Goal: Transaction & Acquisition: Register for event/course

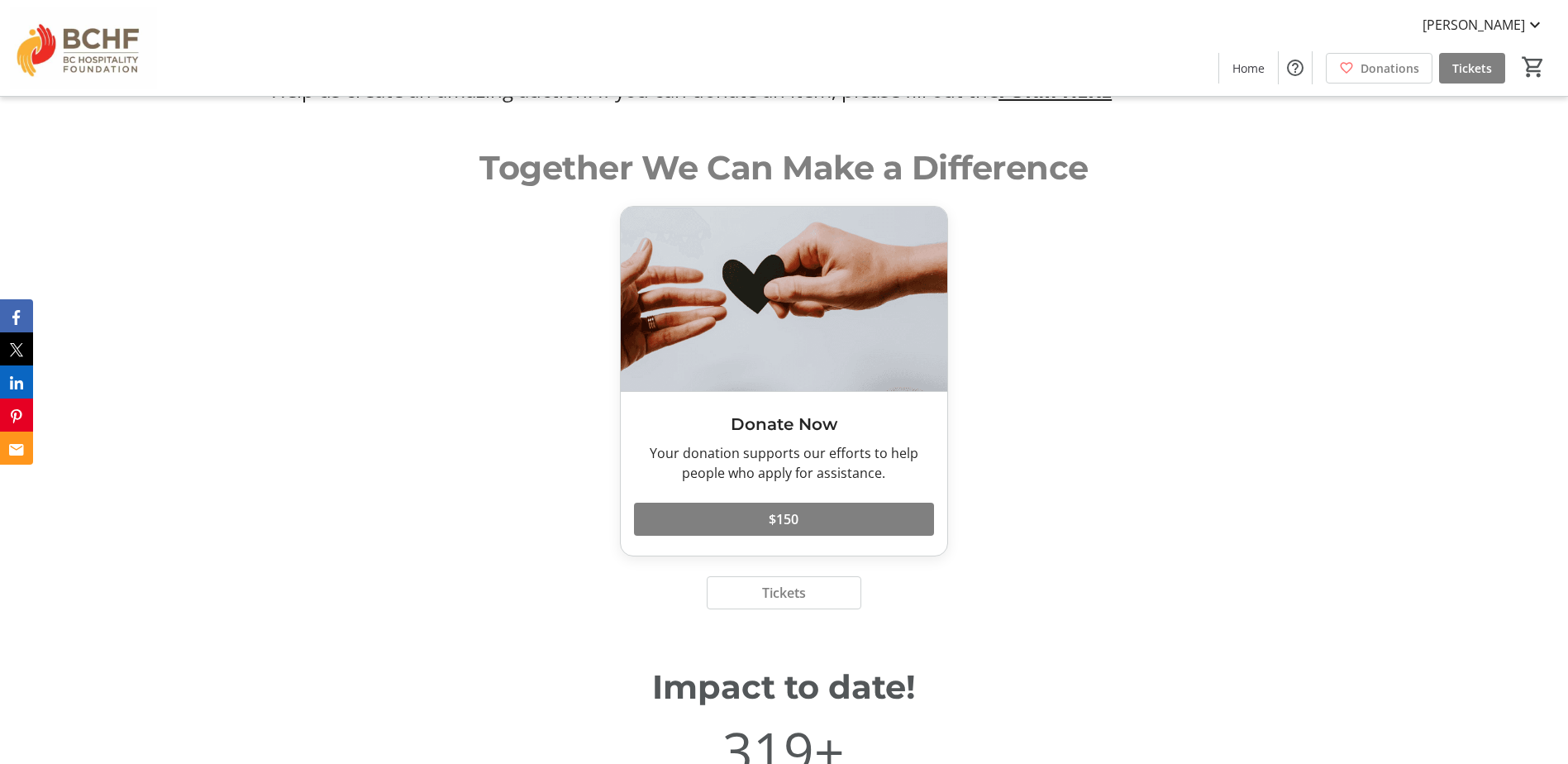
scroll to position [4328, 0]
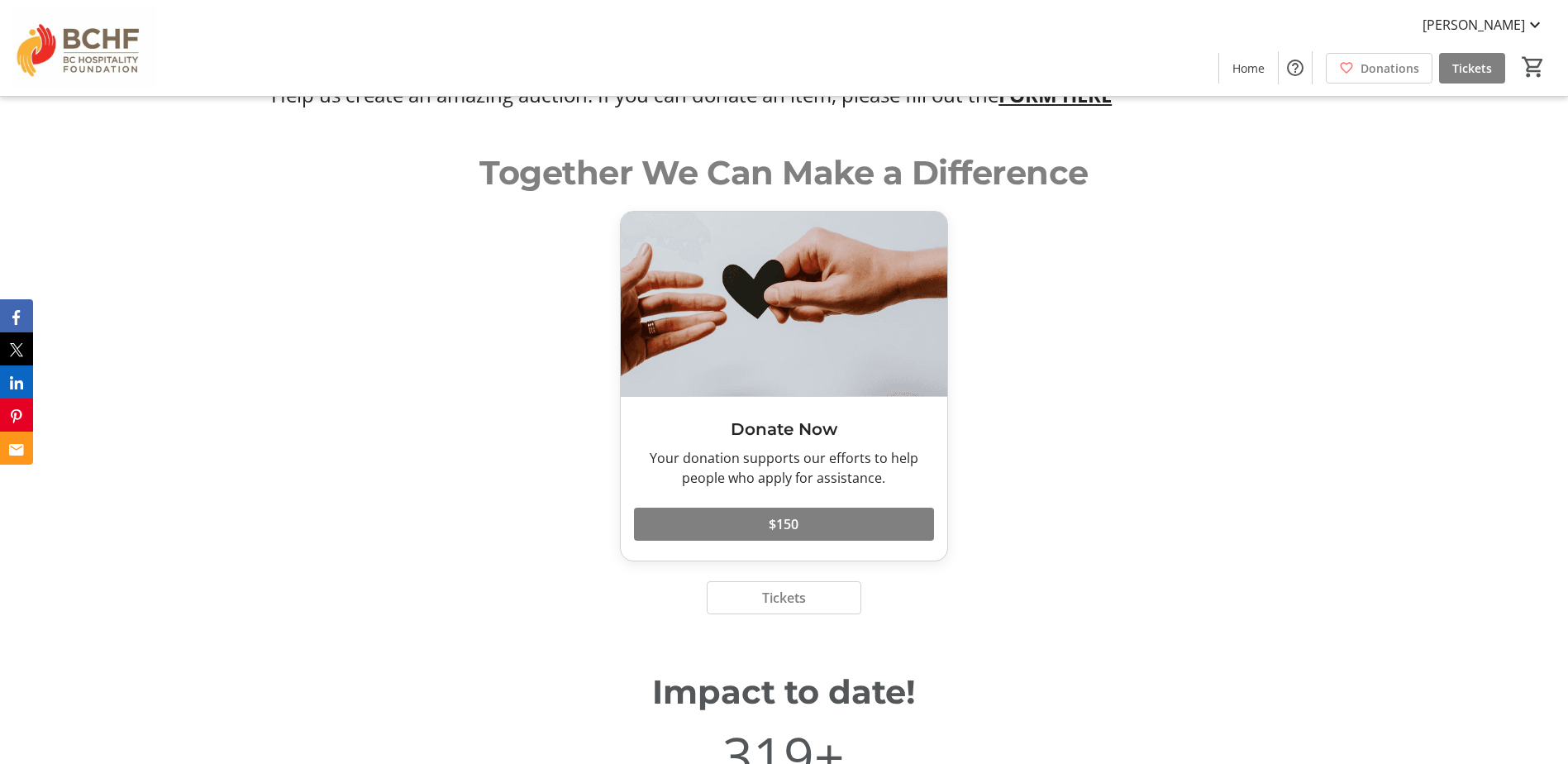
drag, startPoint x: 785, startPoint y: 424, endPoint x: 784, endPoint y: 401, distance: 23.0
click at [785, 423] on div "Donate Now Your donation supports our efforts to help people who apply for assi…" at bounding box center [784, 479] width 327 height 164
click at [784, 417] on h3 "Donate Now" at bounding box center [784, 429] width 301 height 25
click at [883, 157] on div "Together We Can Make a Difference" at bounding box center [784, 172] width 1026 height 49
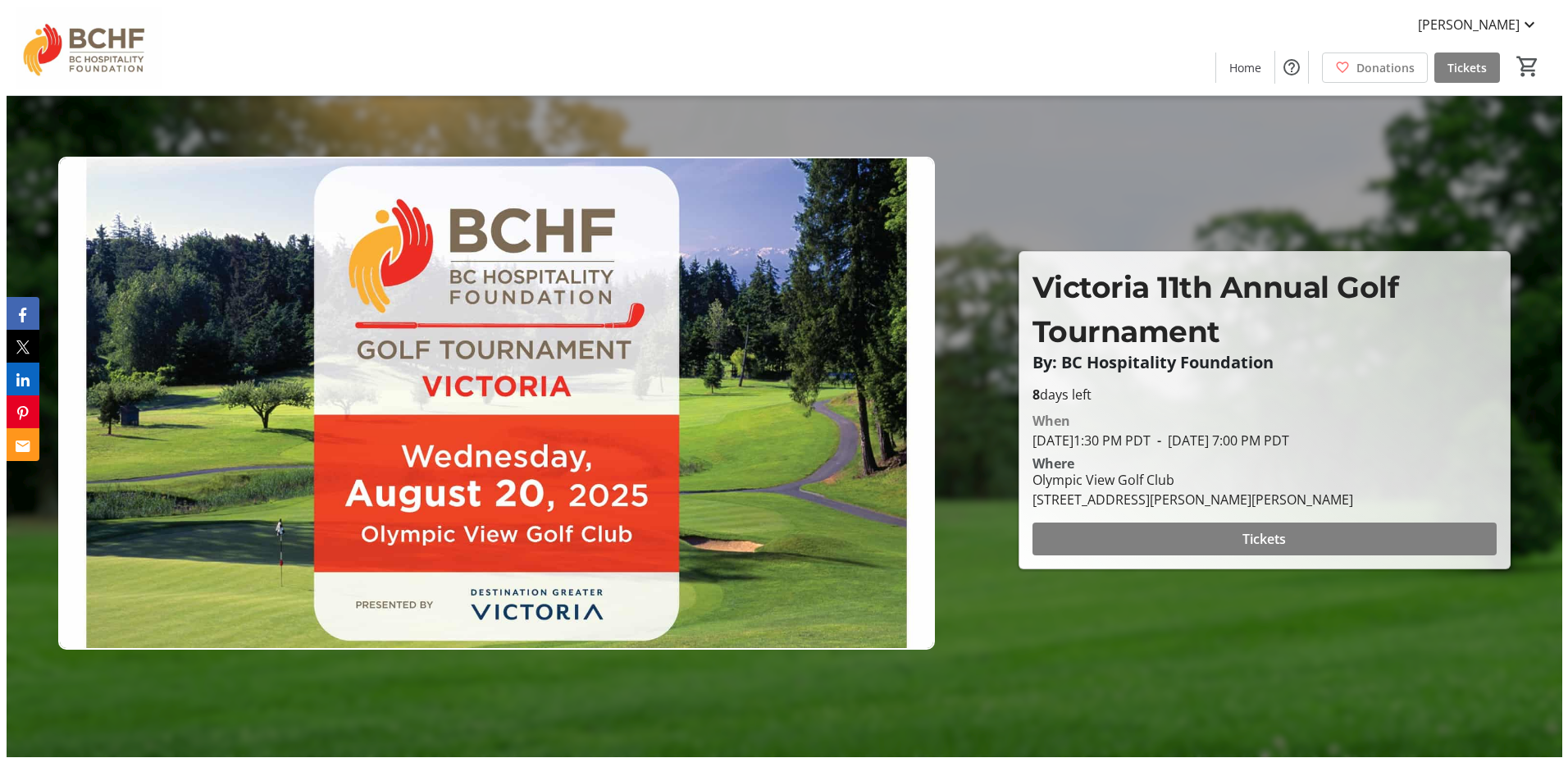
scroll to position [0, 0]
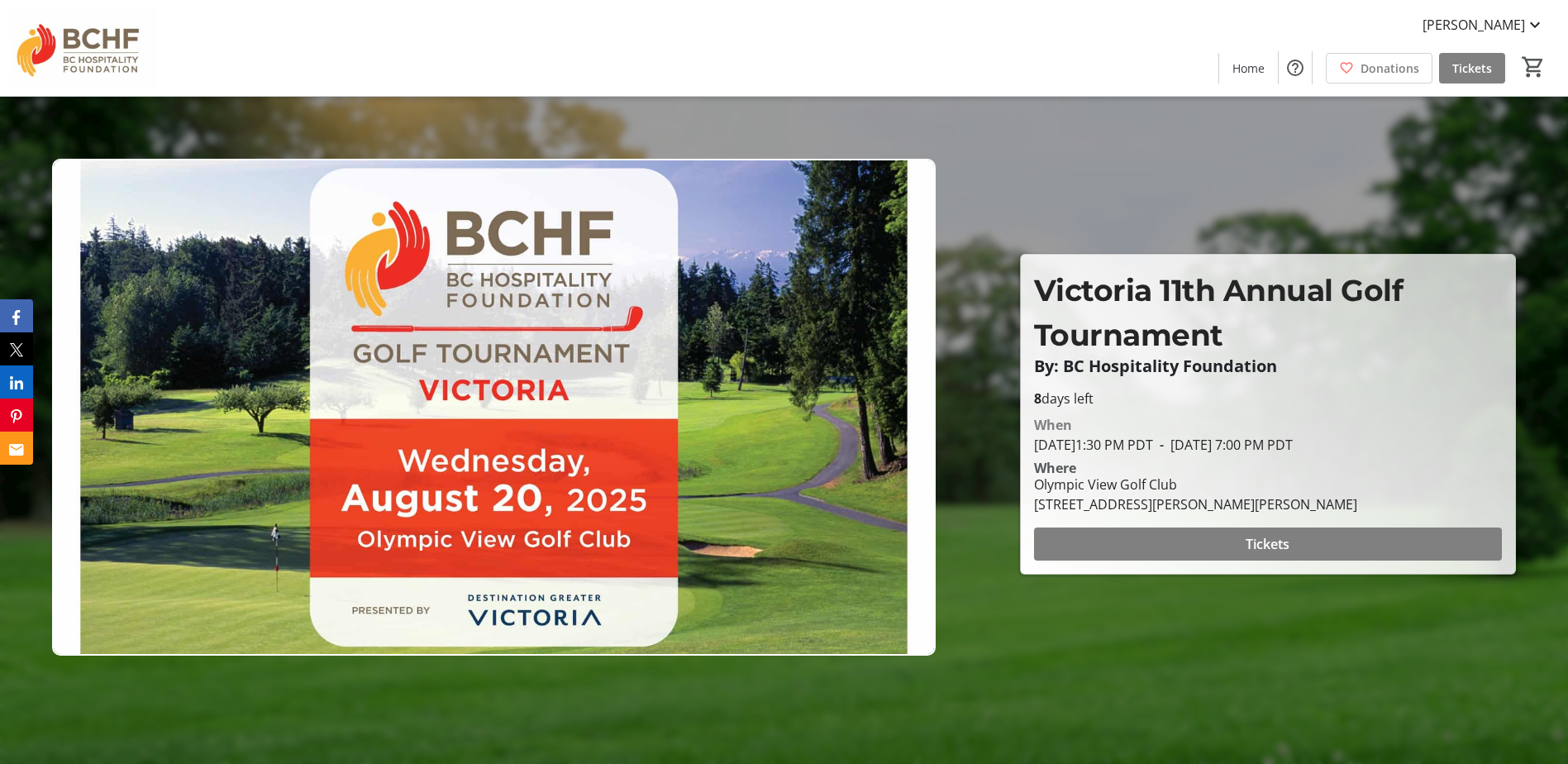
click at [542, 369] on img at bounding box center [493, 407] width 884 height 497
click at [547, 605] on img at bounding box center [493, 407] width 884 height 497
click at [1195, 541] on span at bounding box center [1268, 544] width 468 height 40
